Goal: Navigation & Orientation: Find specific page/section

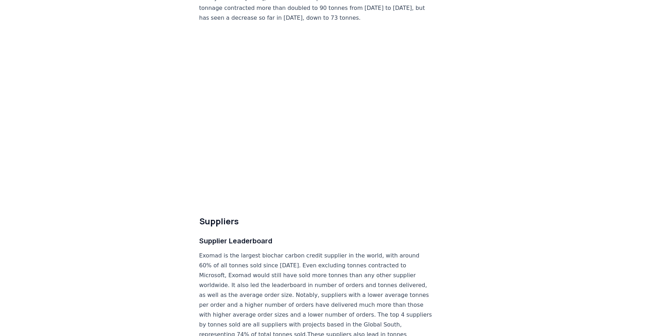
scroll to position [3883, 0]
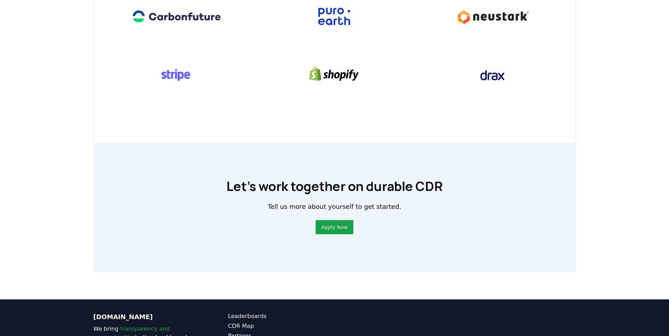
scroll to position [480, 0]
